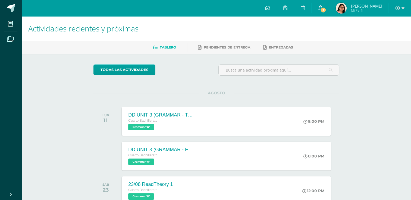
click at [326, 9] on span "1" at bounding box center [323, 10] width 6 height 6
click at [235, 68] on input "text" at bounding box center [279, 70] width 120 height 11
click at [356, 6] on span "[PERSON_NAME] Mi Perfil" at bounding box center [359, 8] width 48 height 11
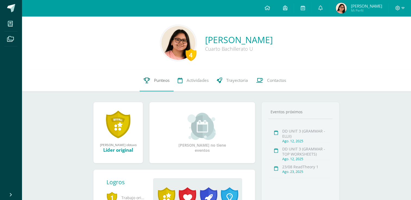
click at [156, 79] on span "Punteos" at bounding box center [161, 81] width 15 height 6
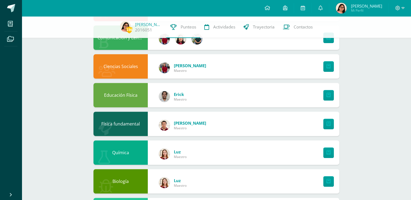
scroll to position [177, 0]
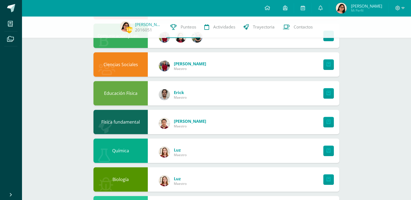
click at [265, 87] on div "Educación Física [PERSON_NAME] Maestro" at bounding box center [216, 93] width 246 height 24
click at [325, 179] on link at bounding box center [328, 180] width 11 height 11
